Goal: Transaction & Acquisition: Download file/media

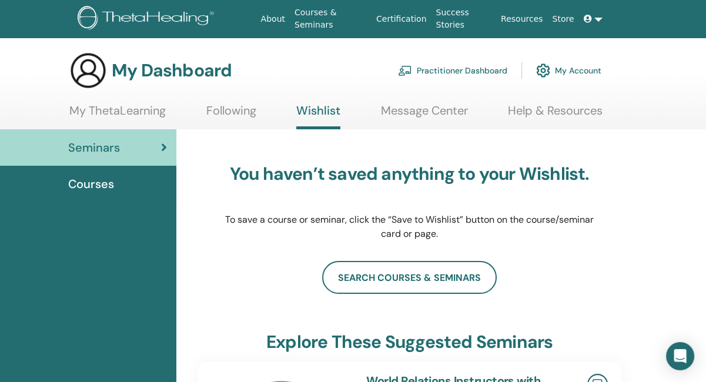
click at [156, 114] on link "My ThetaLearning" at bounding box center [117, 114] width 96 height 23
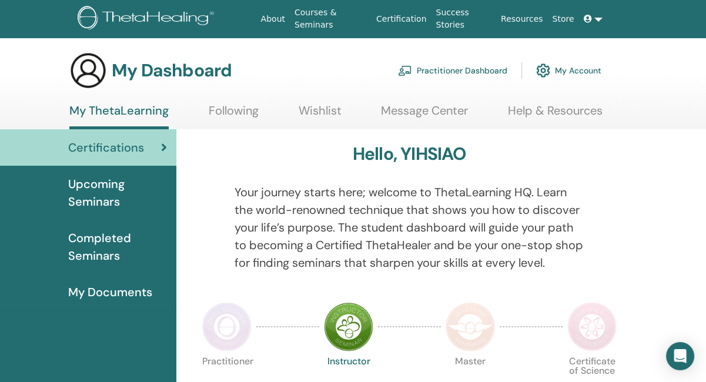
click at [116, 245] on span "Completed Seminars" at bounding box center [117, 246] width 99 height 35
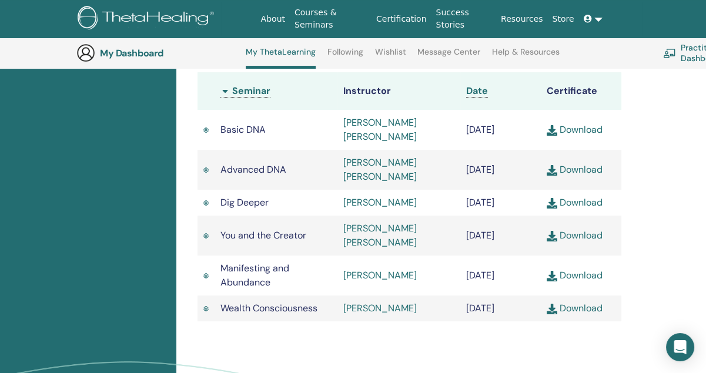
scroll to position [383, 0]
click at [583, 305] on link "Download" at bounding box center [574, 308] width 56 height 12
